Goal: Task Accomplishment & Management: Complete application form

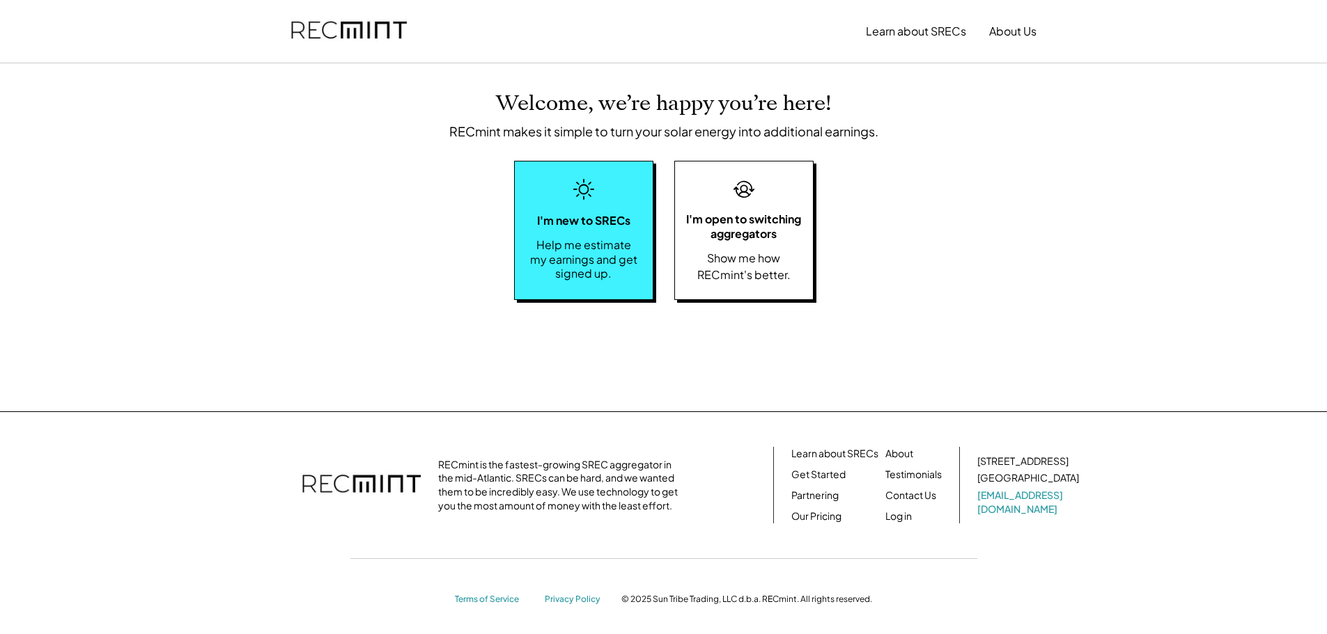
click at [601, 268] on div "Help me estimate my earnings and get signed up." at bounding box center [584, 259] width 110 height 43
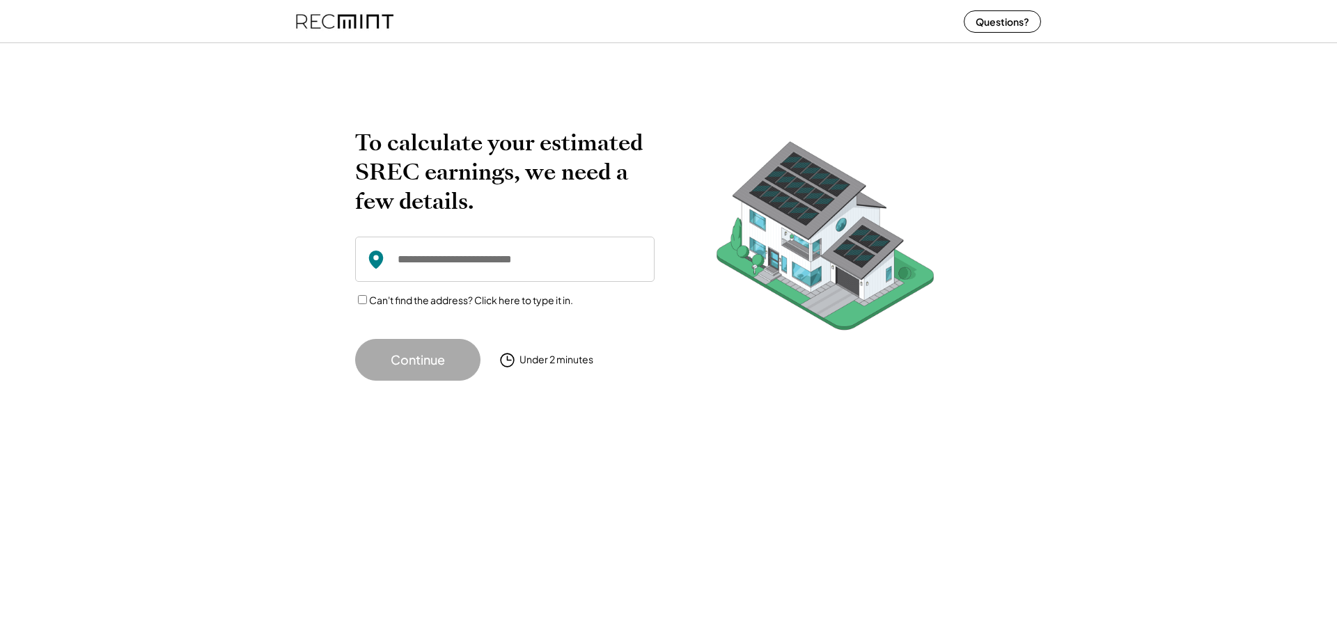
click at [402, 268] on input "input" at bounding box center [504, 259] width 299 height 45
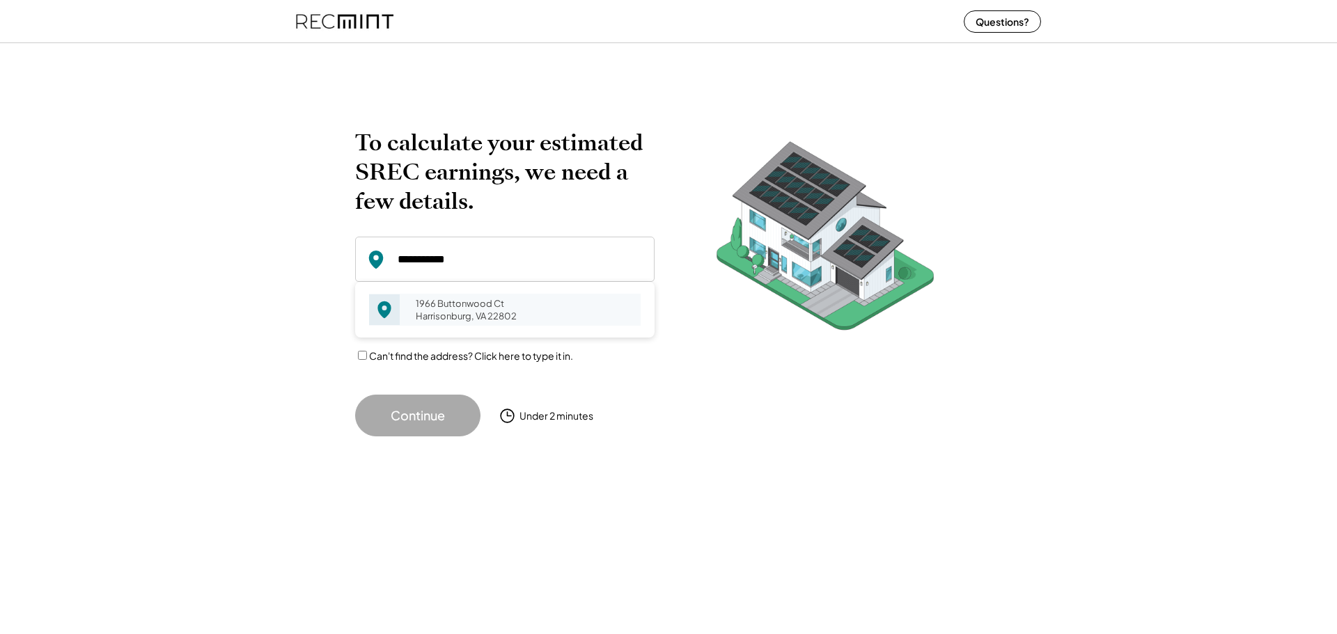
click at [438, 306] on div "1966 Buttonwood Ct Harrisonburg, VA 22802" at bounding box center [524, 310] width 234 height 32
type input "**********"
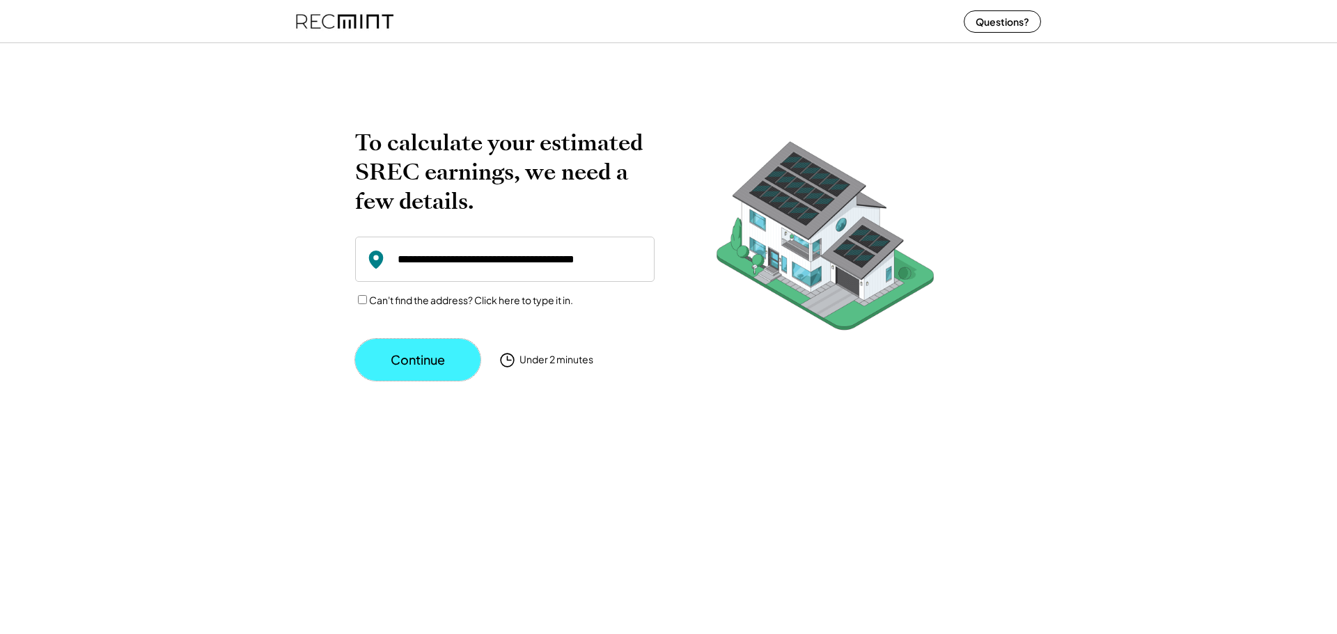
click at [402, 357] on button "Continue" at bounding box center [417, 360] width 125 height 42
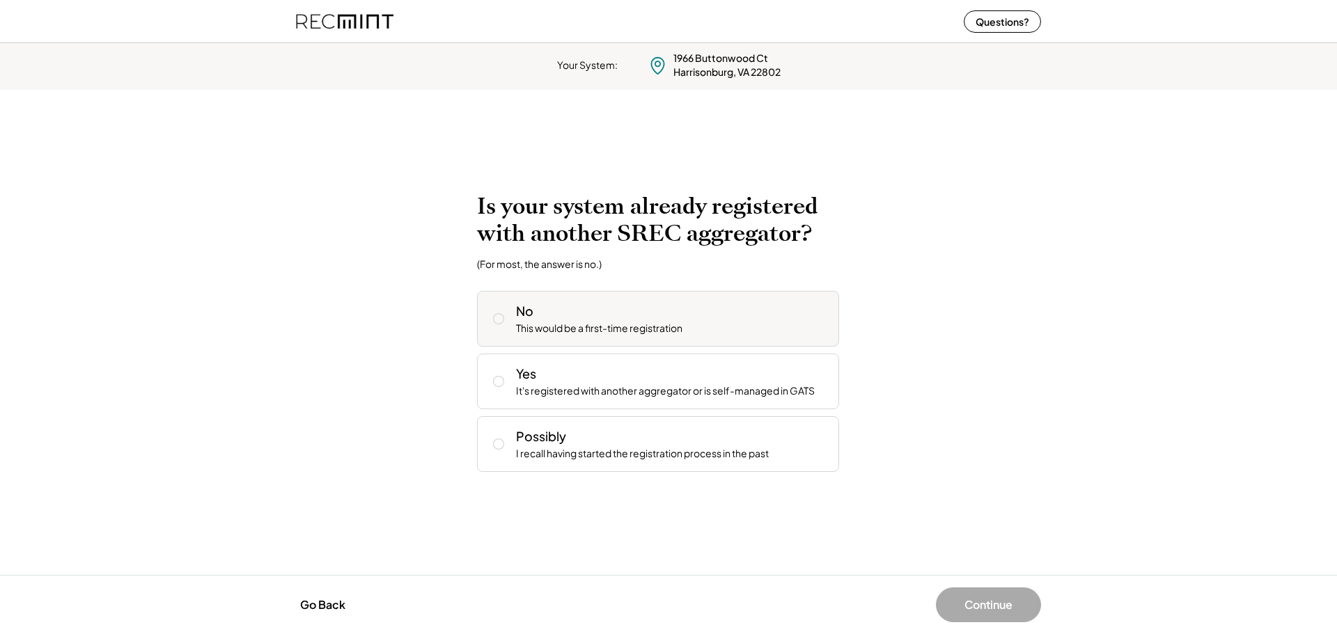
click at [496, 319] on icon at bounding box center [499, 319] width 14 height 14
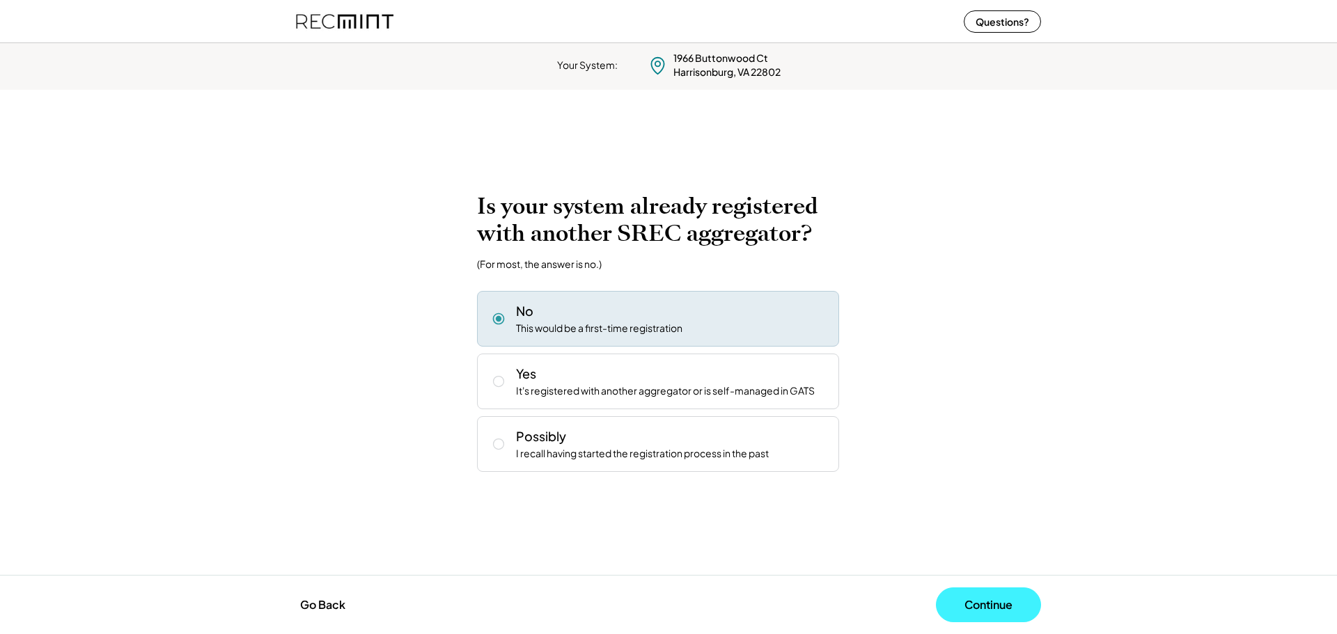
click at [972, 598] on button "Continue" at bounding box center [988, 605] width 105 height 35
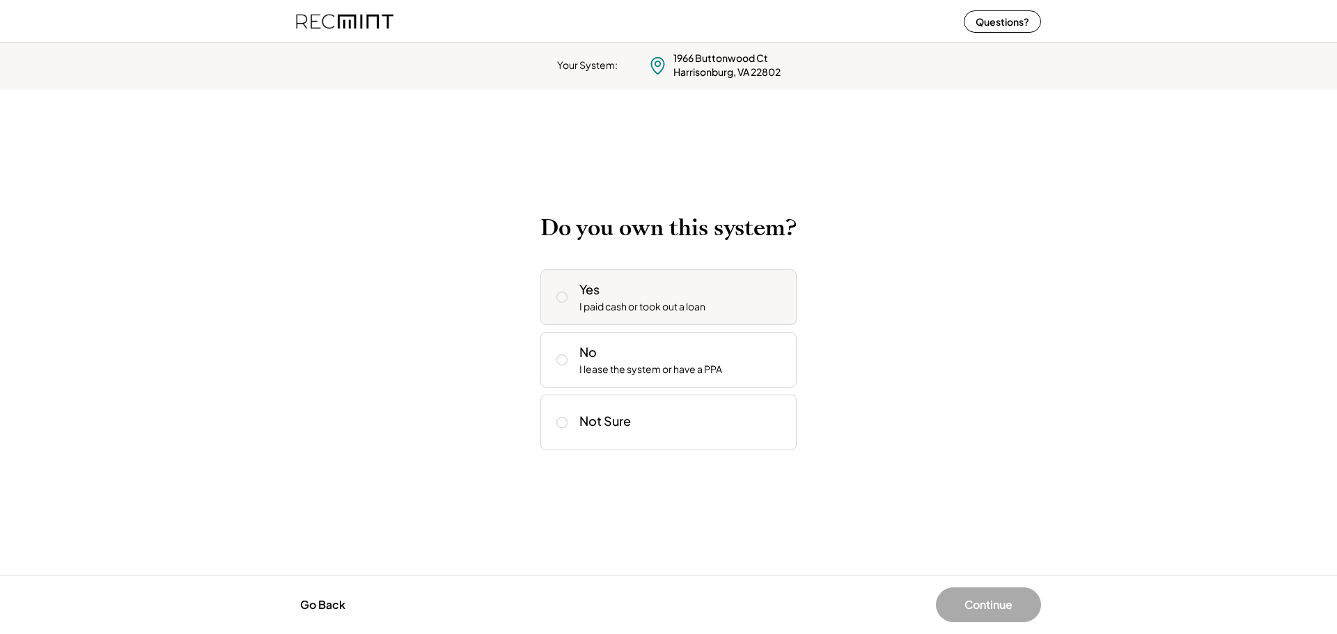
click at [560, 296] on icon at bounding box center [562, 297] width 14 height 14
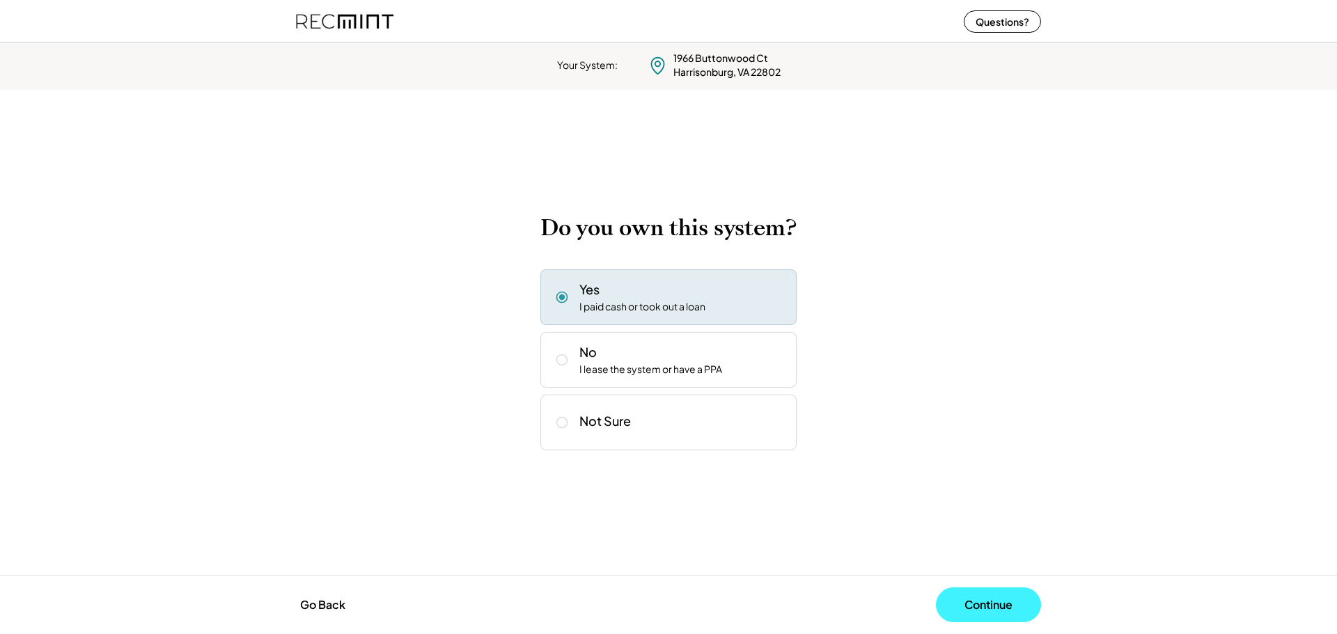
click at [1001, 600] on button "Continue" at bounding box center [988, 605] width 105 height 35
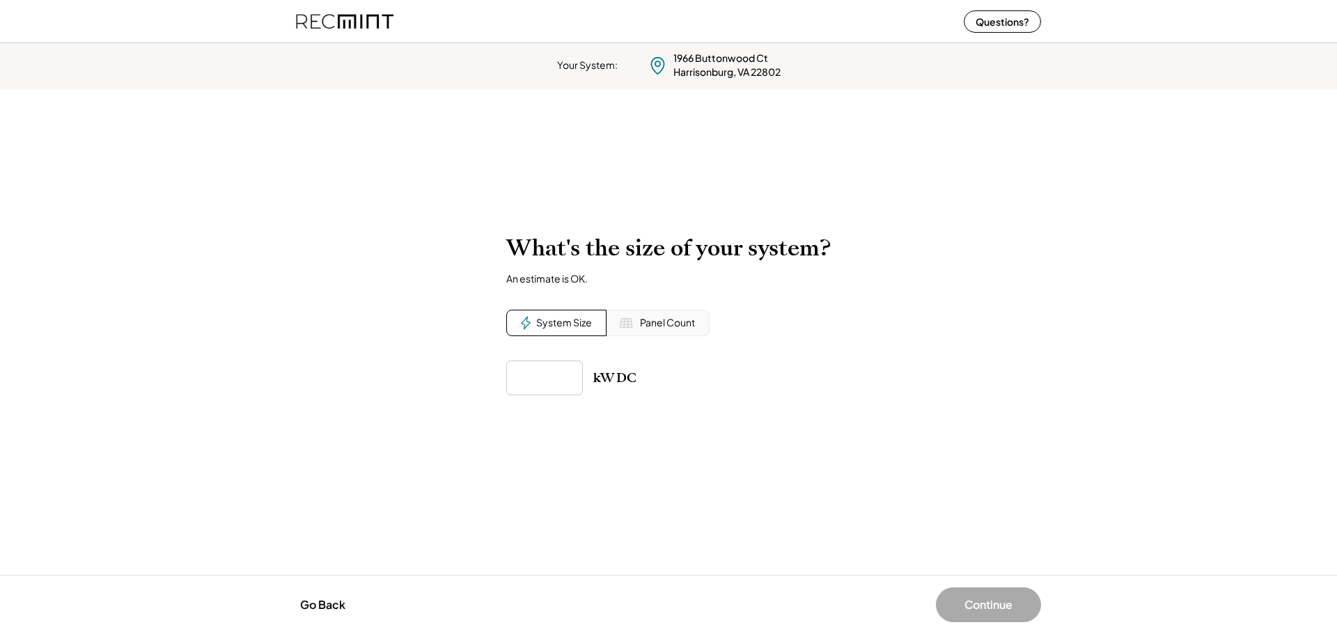
click at [669, 321] on div "Panel Count" at bounding box center [667, 323] width 55 height 14
click at [541, 321] on div "System Size" at bounding box center [564, 323] width 56 height 14
click at [655, 320] on div "Panel Count" at bounding box center [667, 323] width 55 height 14
click at [577, 318] on div "System Size" at bounding box center [564, 323] width 56 height 14
click at [675, 326] on div "Panel Count" at bounding box center [667, 323] width 55 height 14
